Goal: Go to known website: Access a specific website the user already knows

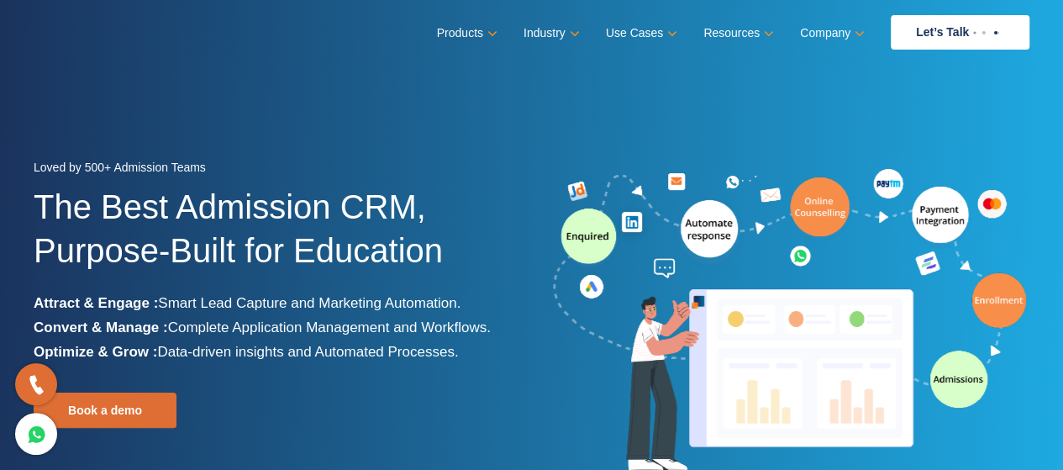
scroll to position [3, 0]
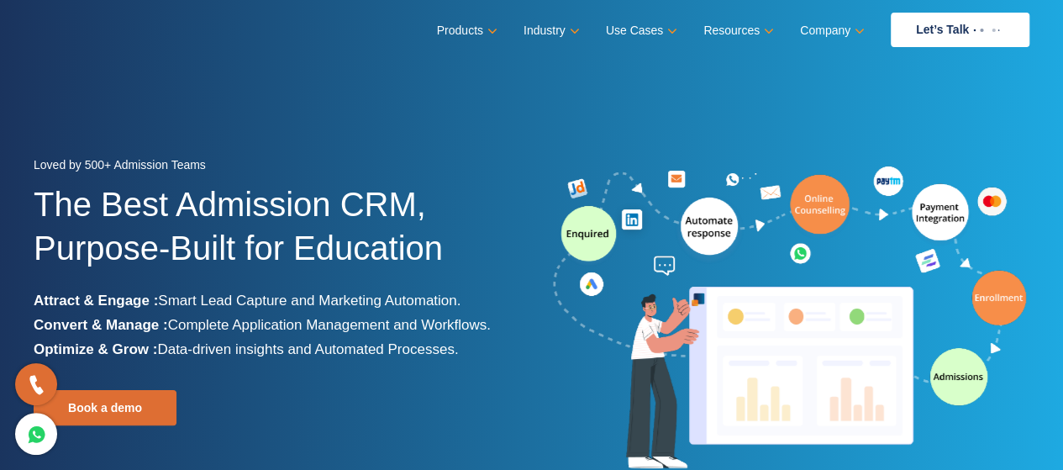
drag, startPoint x: 271, startPoint y: 124, endPoint x: 156, endPoint y: 166, distance: 121.8
click at [156, 166] on div "Loved by 500+ Admission Teams" at bounding box center [277, 167] width 486 height 29
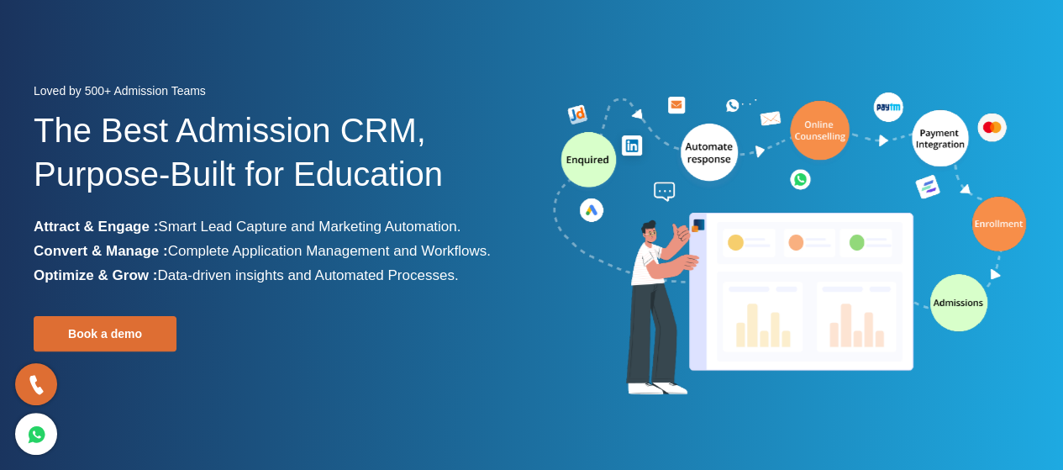
scroll to position [171, 0]
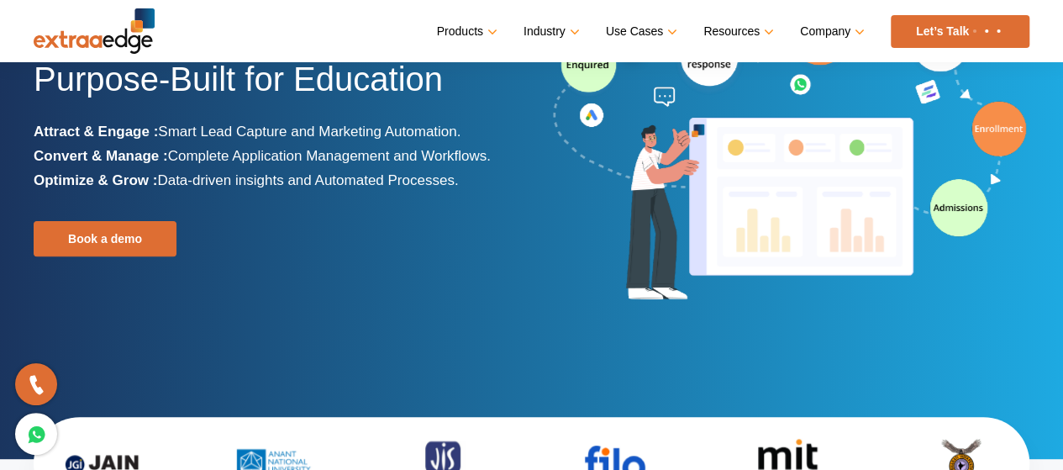
click at [92, 41] on img at bounding box center [94, 30] width 121 height 45
